Goal: Information Seeking & Learning: Learn about a topic

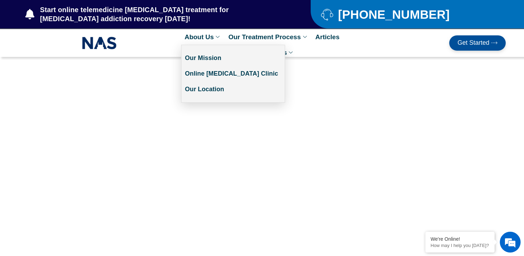
click at [225, 36] on link "About Us" at bounding box center [203, 37] width 44 height 16
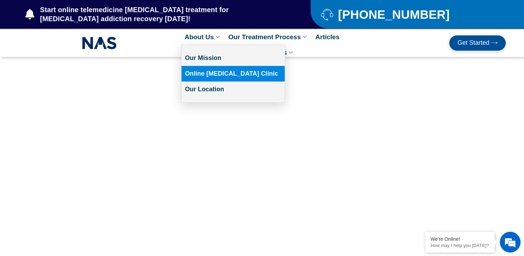
click at [227, 76] on link "Online [MEDICAL_DATA] Clinic" at bounding box center [233, 74] width 103 height 16
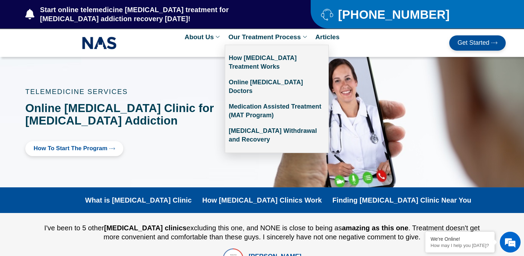
click at [278, 37] on link "Our Treatment Process" at bounding box center [268, 37] width 87 height 16
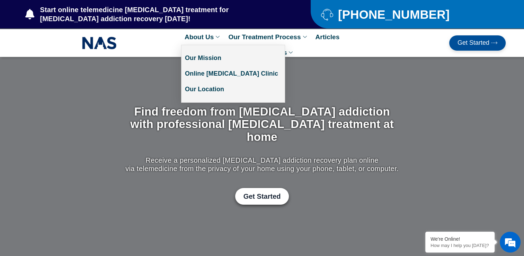
click at [217, 35] on link "About Us" at bounding box center [203, 37] width 44 height 16
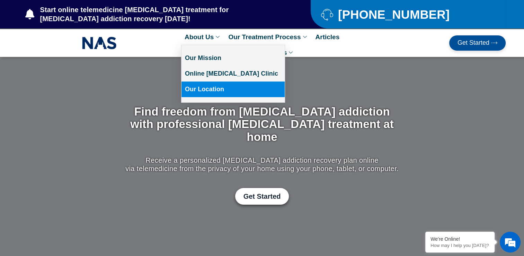
click at [227, 91] on link "Our Location" at bounding box center [233, 89] width 103 height 16
